Goal: Information Seeking & Learning: Learn about a topic

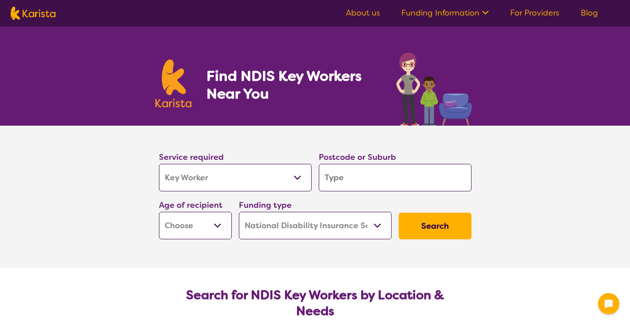
select select "Key Worker"
select select "NDIS"
select select "Key Worker"
select select "NDIS"
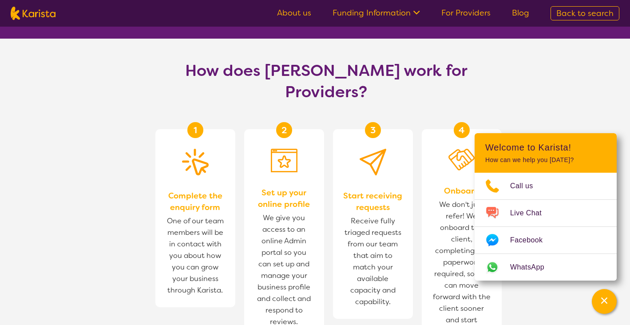
scroll to position [481, 0]
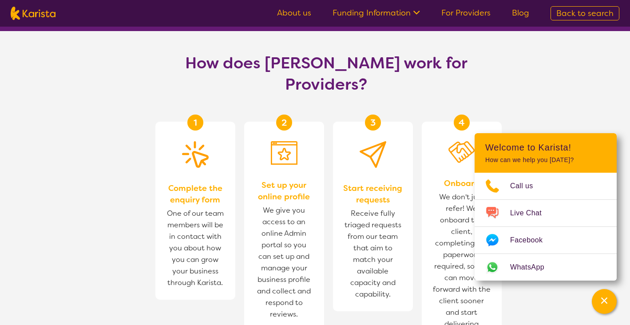
click at [563, 109] on section "How does [PERSON_NAME] work for Providers? 1 Complete the enquiry form One of o…" at bounding box center [315, 227] width 630 height 392
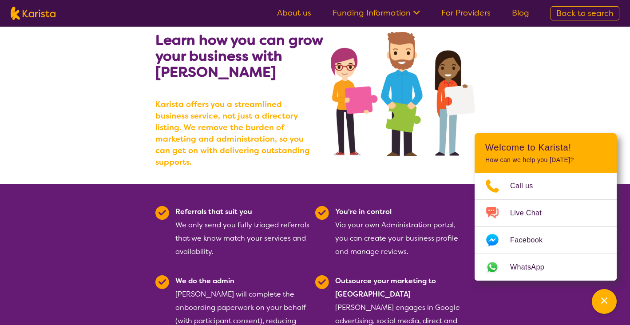
scroll to position [12, 0]
